Goal: Navigation & Orientation: Find specific page/section

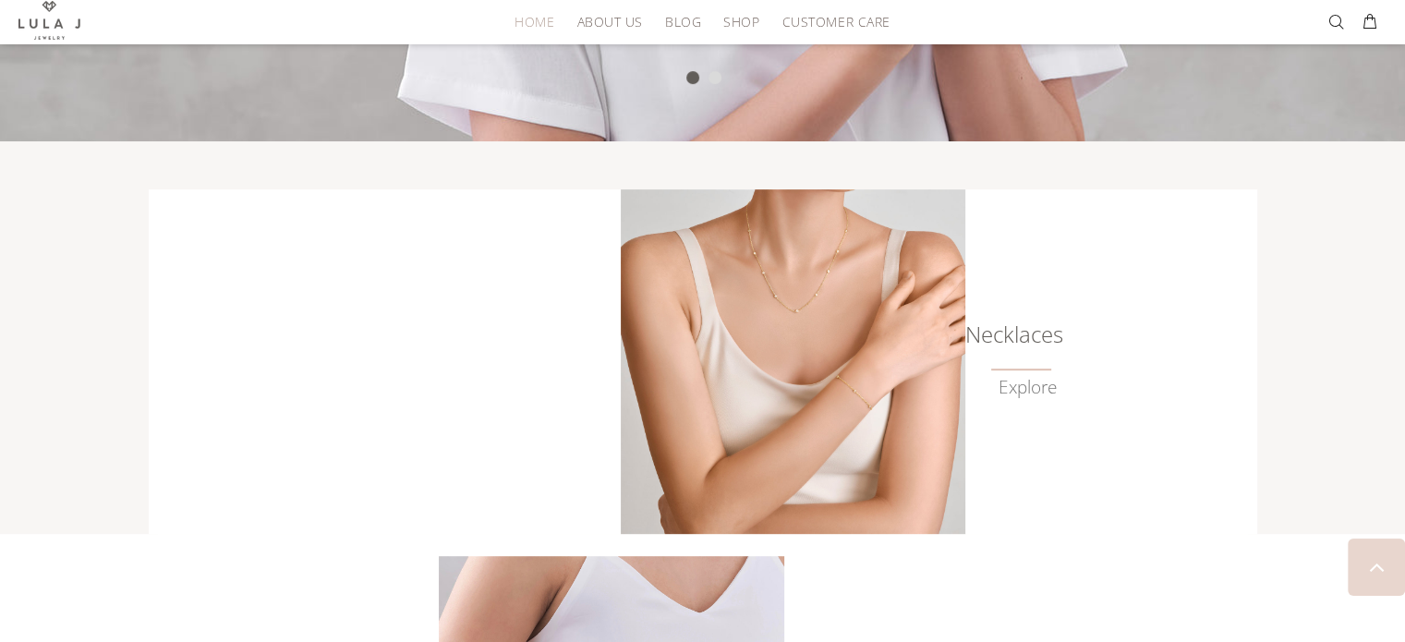
scroll to position [736, 0]
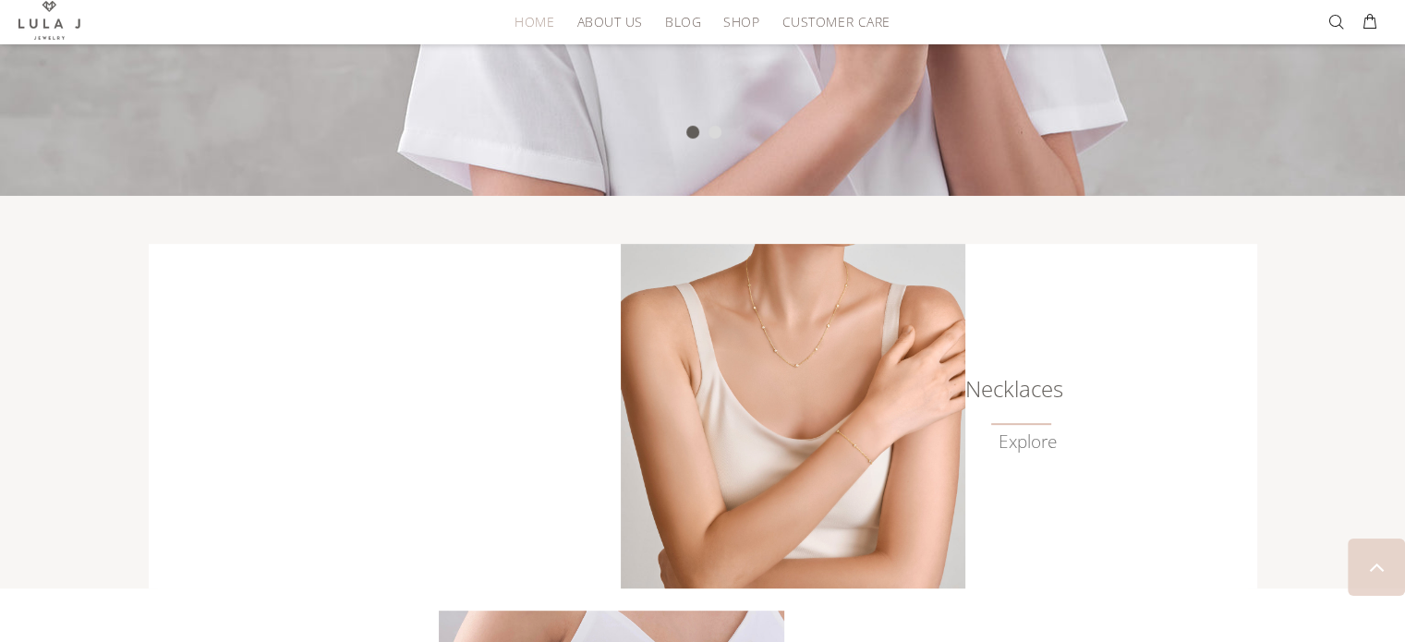
click at [812, 447] on img at bounding box center [793, 416] width 345 height 345
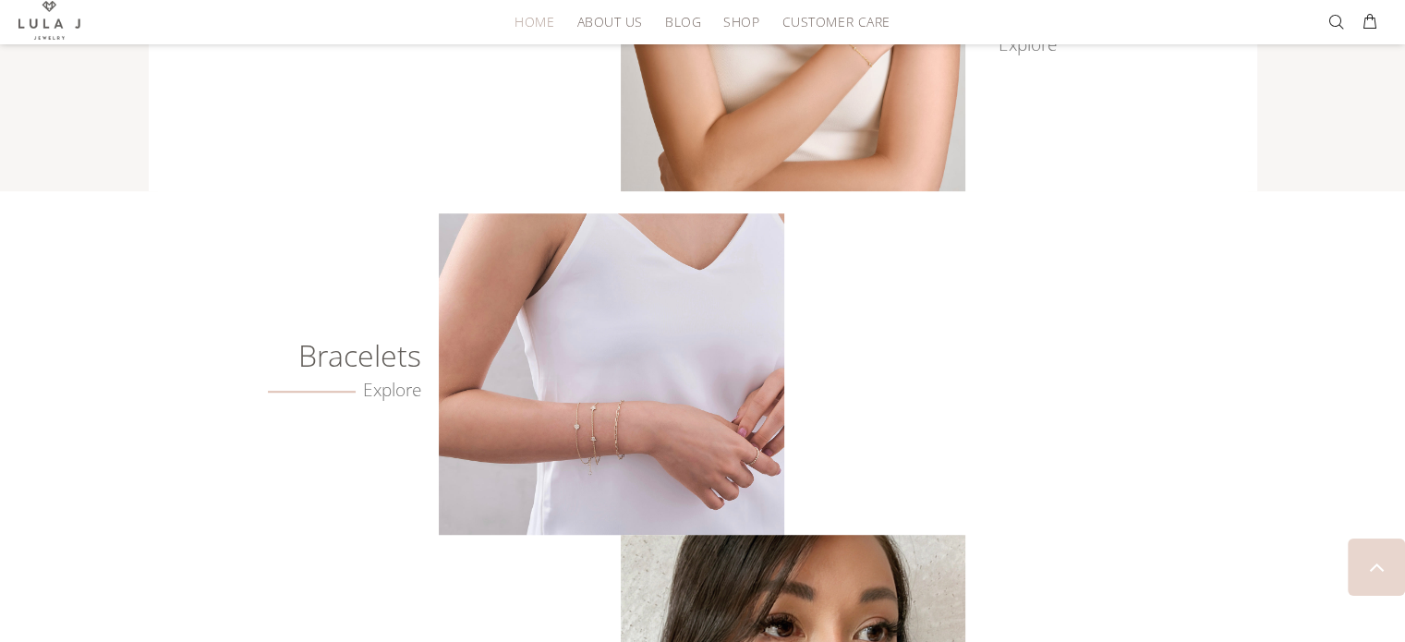
scroll to position [1141, 0]
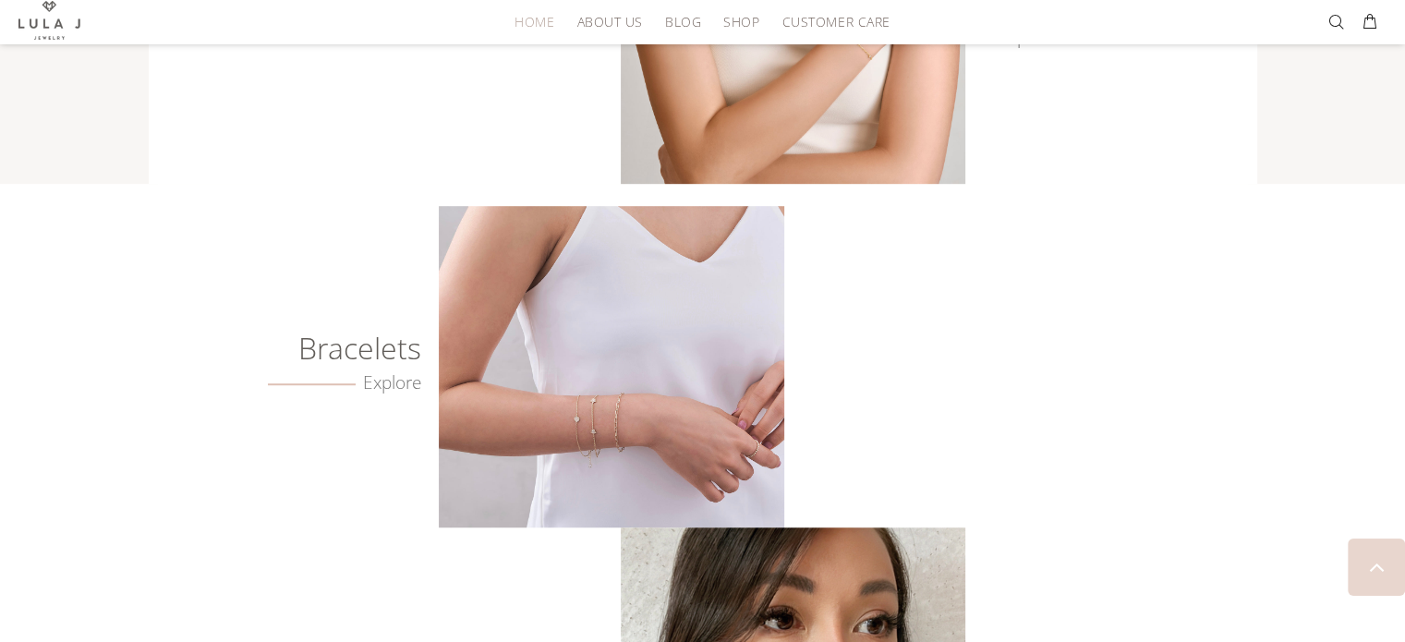
click at [670, 415] on img at bounding box center [611, 366] width 345 height 321
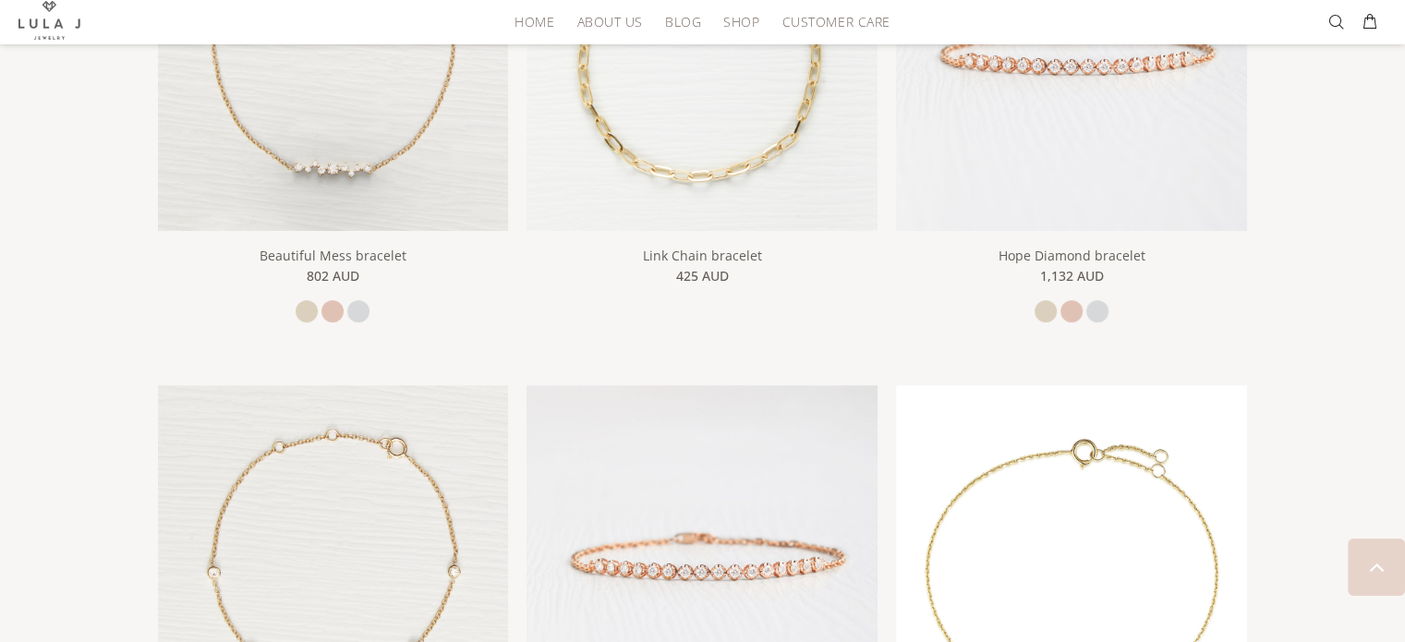
scroll to position [554, 0]
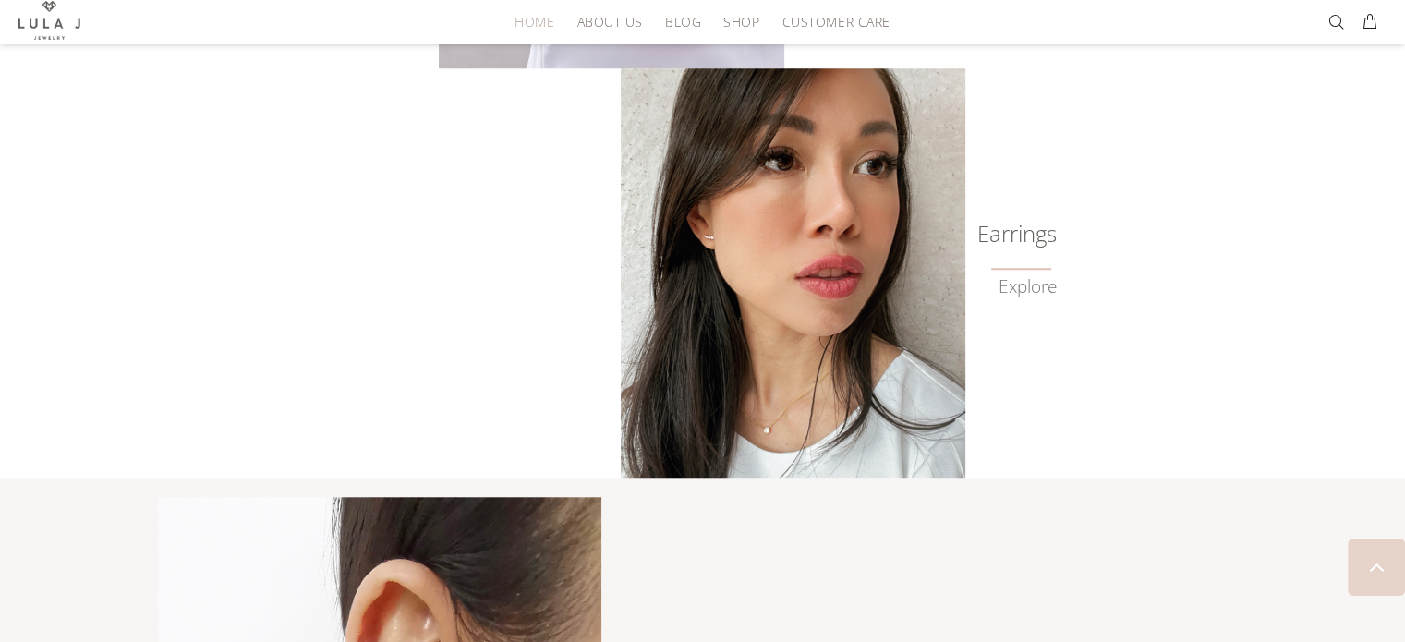
scroll to position [1642, 0]
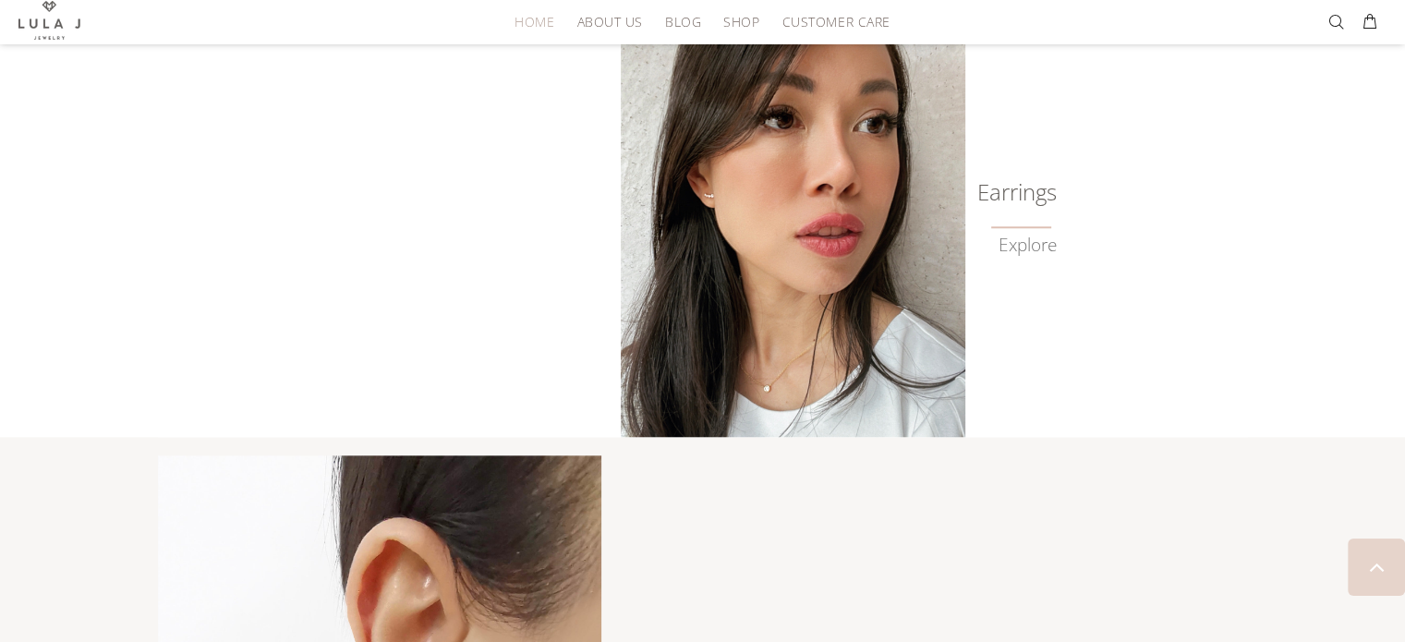
click at [879, 351] on img at bounding box center [793, 232] width 345 height 410
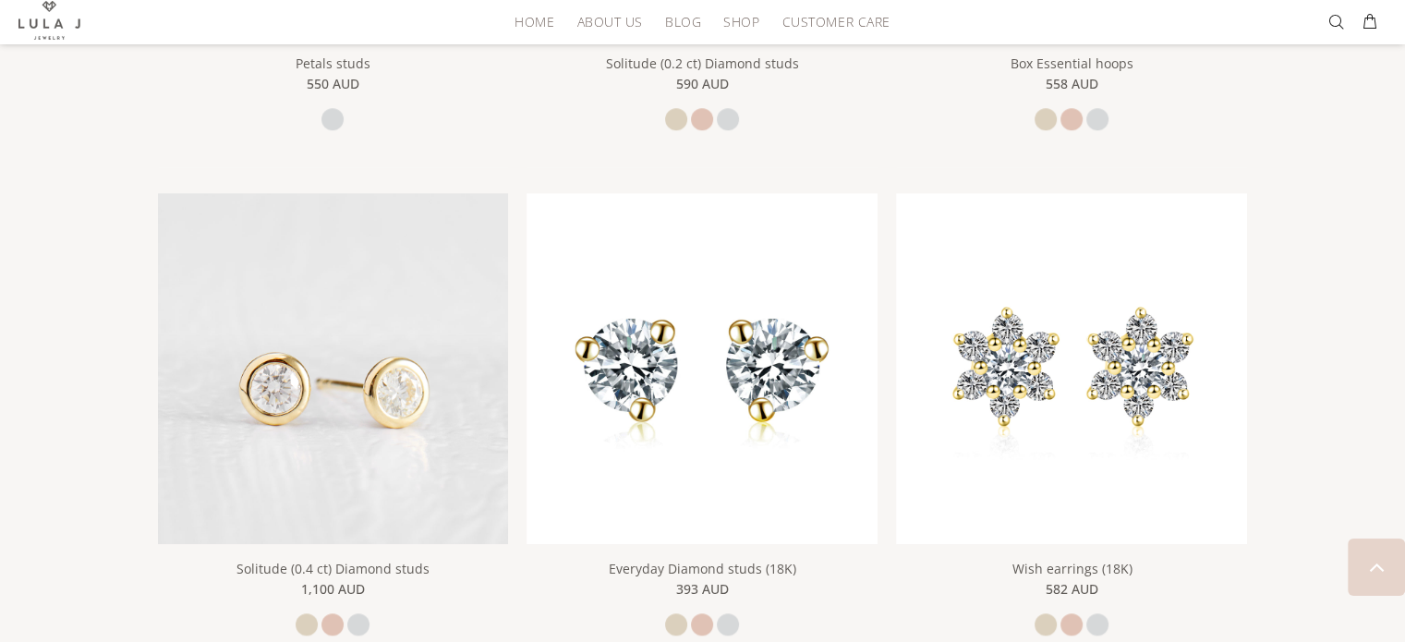
scroll to position [1229, 0]
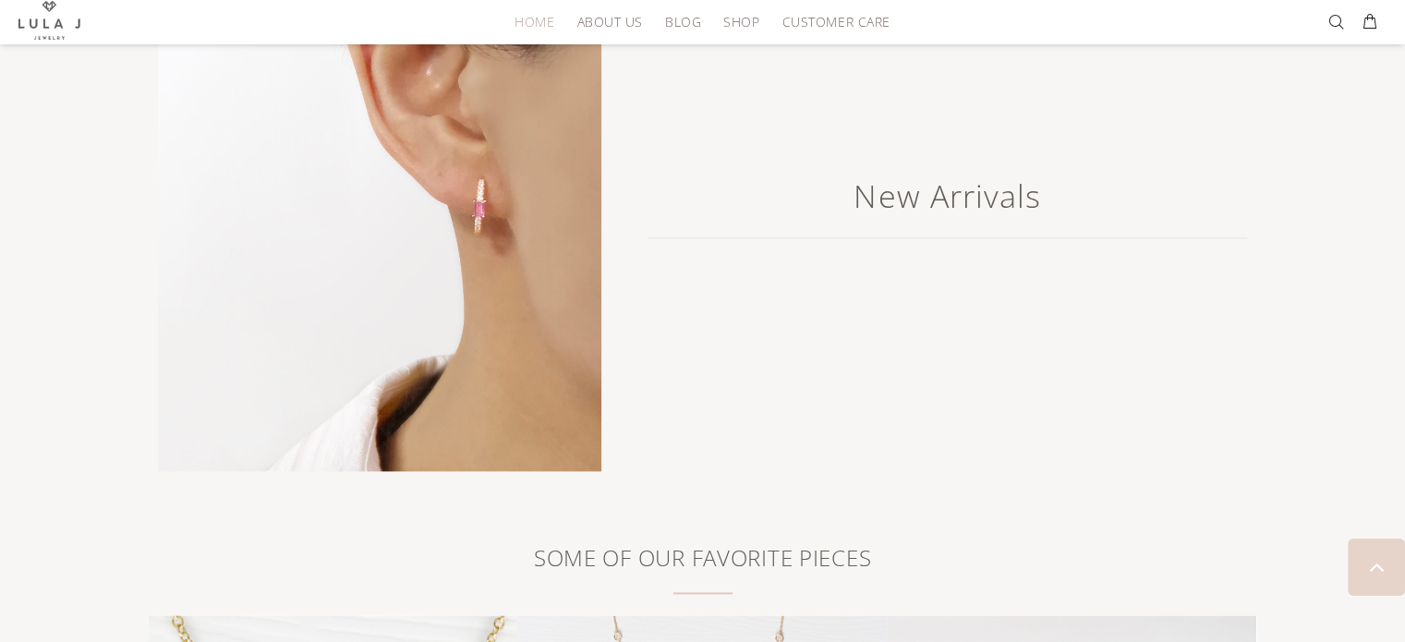
scroll to position [2188, 0]
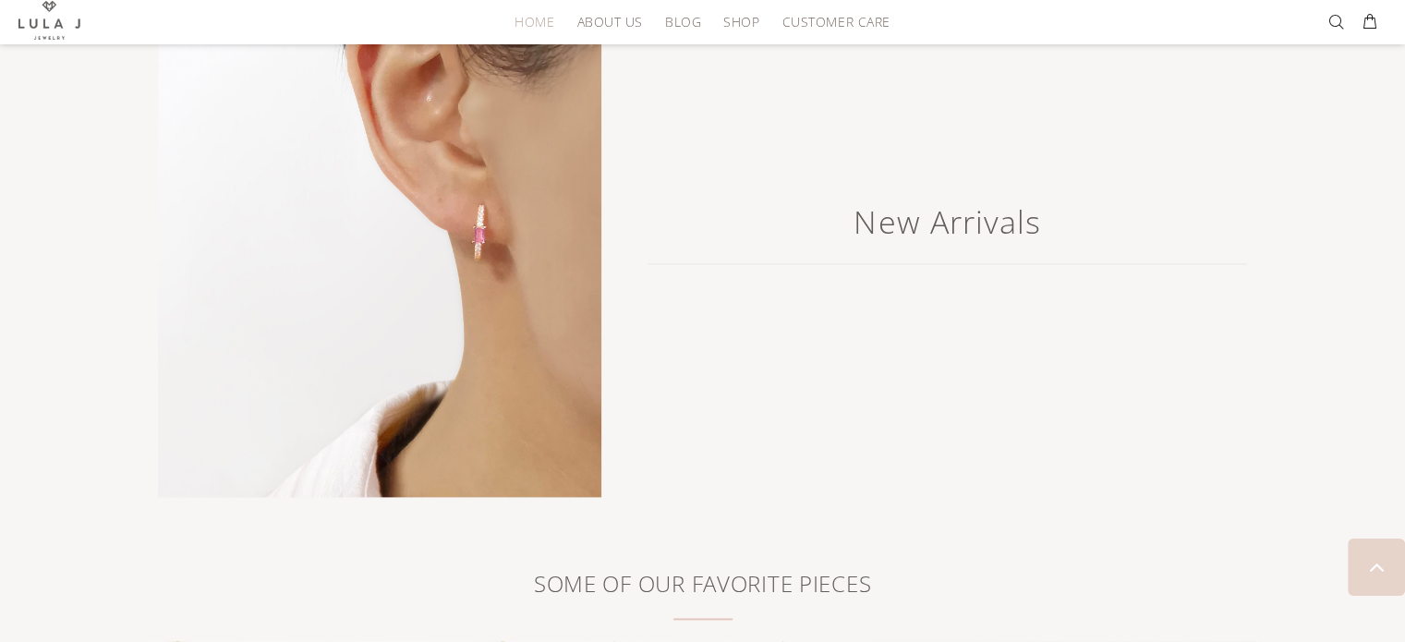
click at [496, 334] on img at bounding box center [379, 203] width 443 height 588
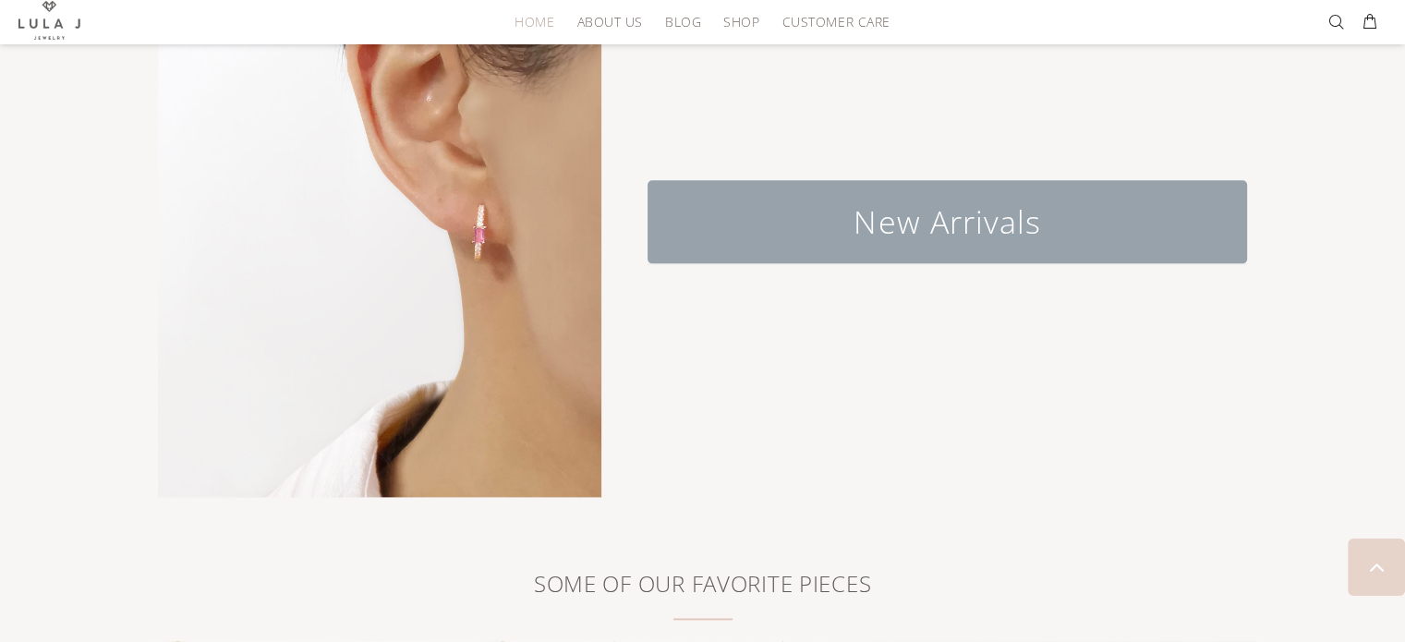
click at [983, 218] on h2 "New Arrivals" at bounding box center [948, 221] width 600 height 83
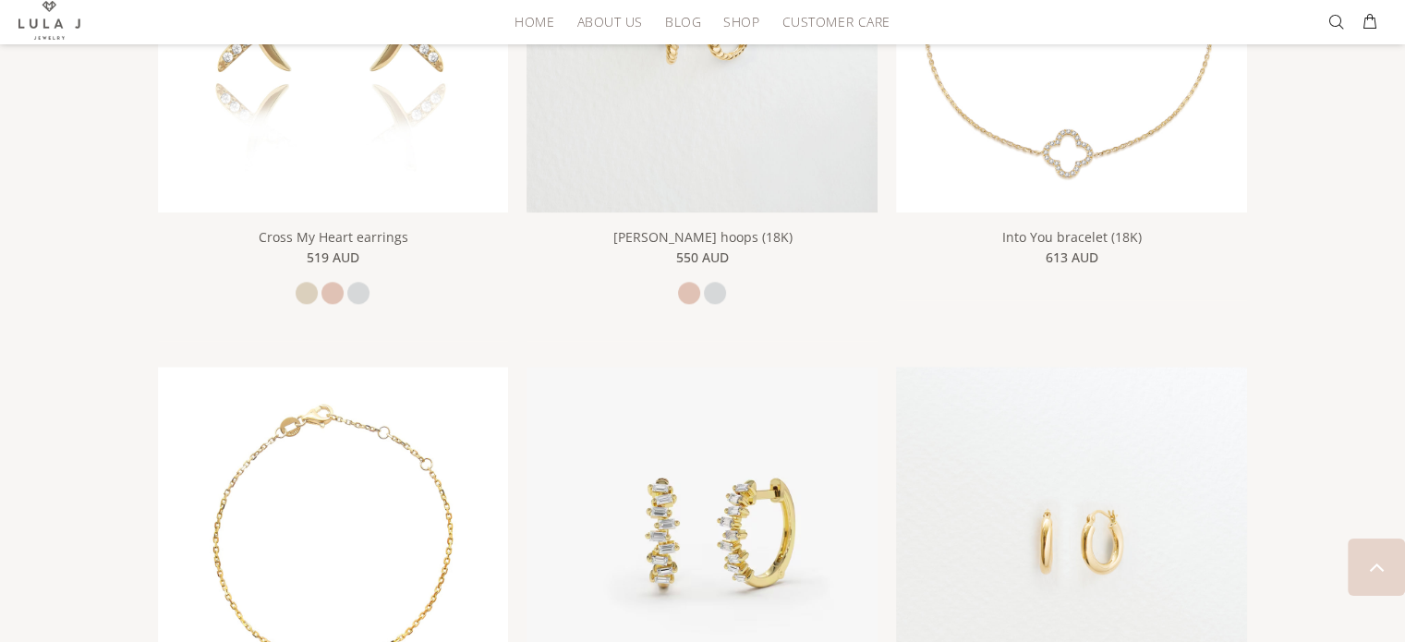
scroll to position [2147, 0]
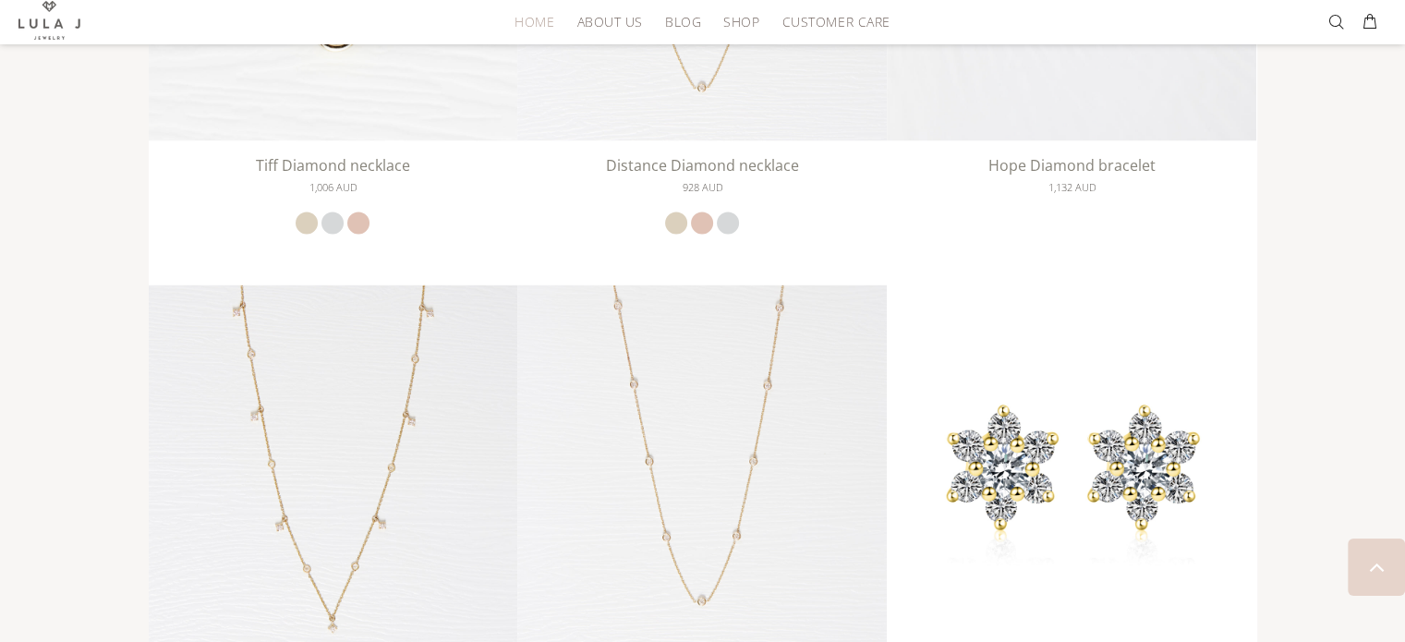
scroll to position [3052, 0]
